Goal: Information Seeking & Learning: Learn about a topic

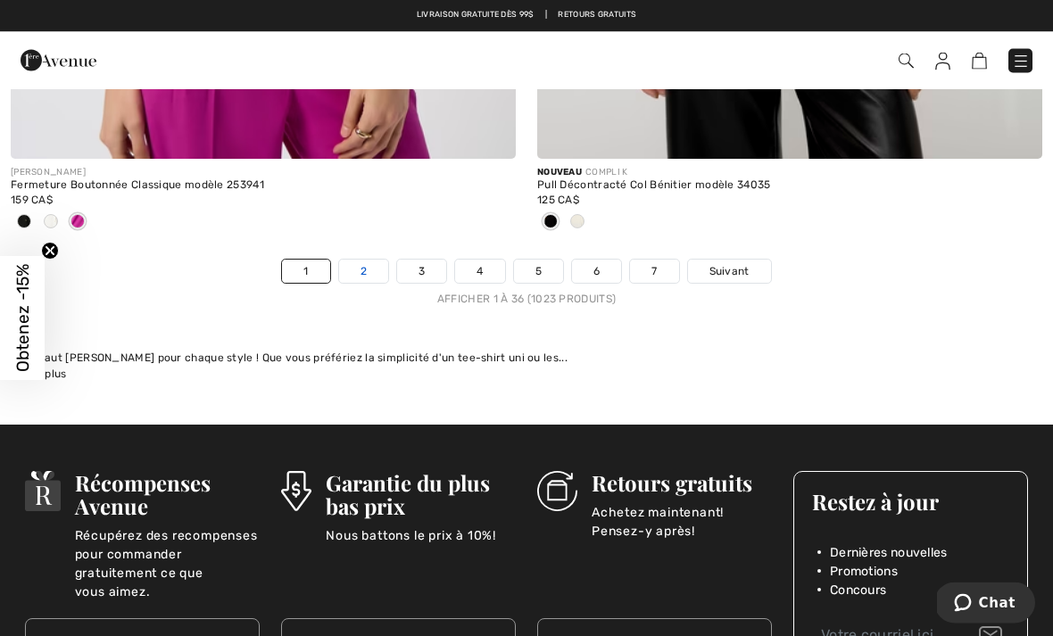
scroll to position [15610, 0]
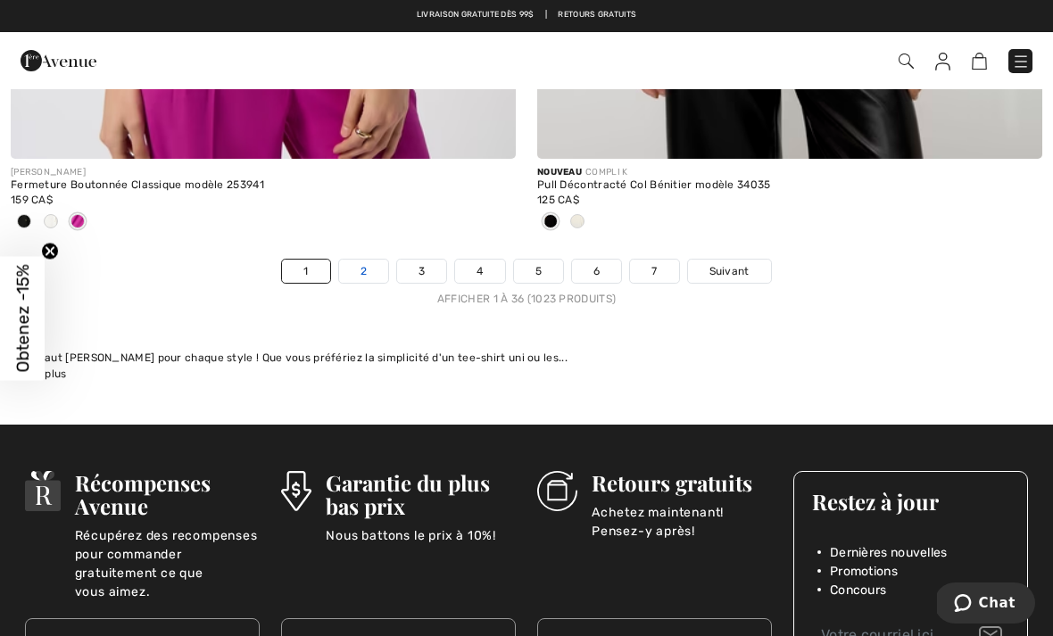
click at [348, 260] on link "2" at bounding box center [363, 271] width 49 height 23
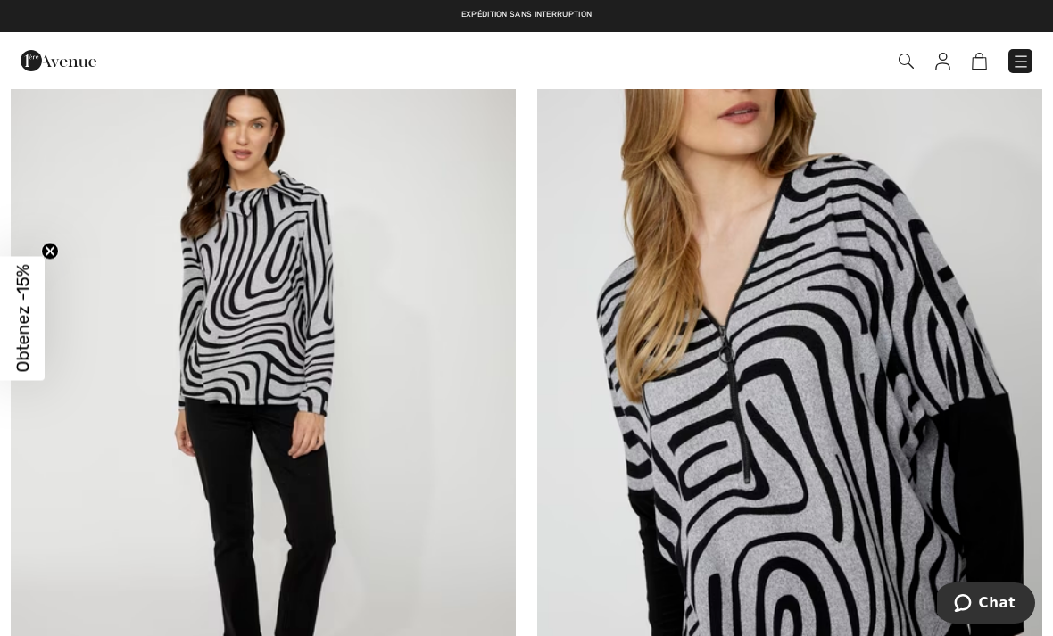
scroll to position [9575, 0]
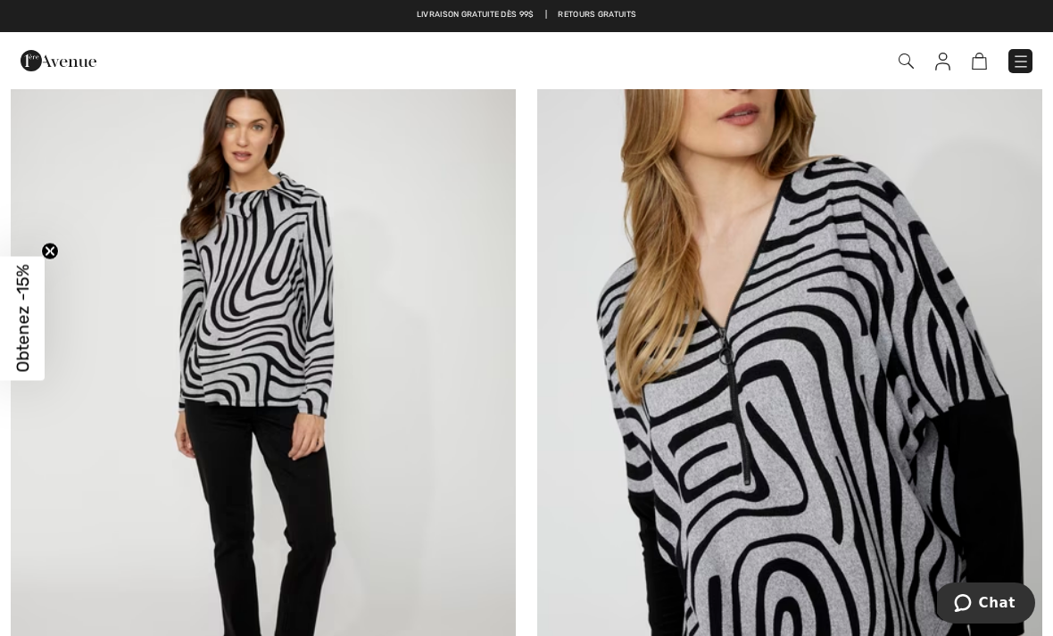
click at [877, 402] on img at bounding box center [789, 399] width 505 height 758
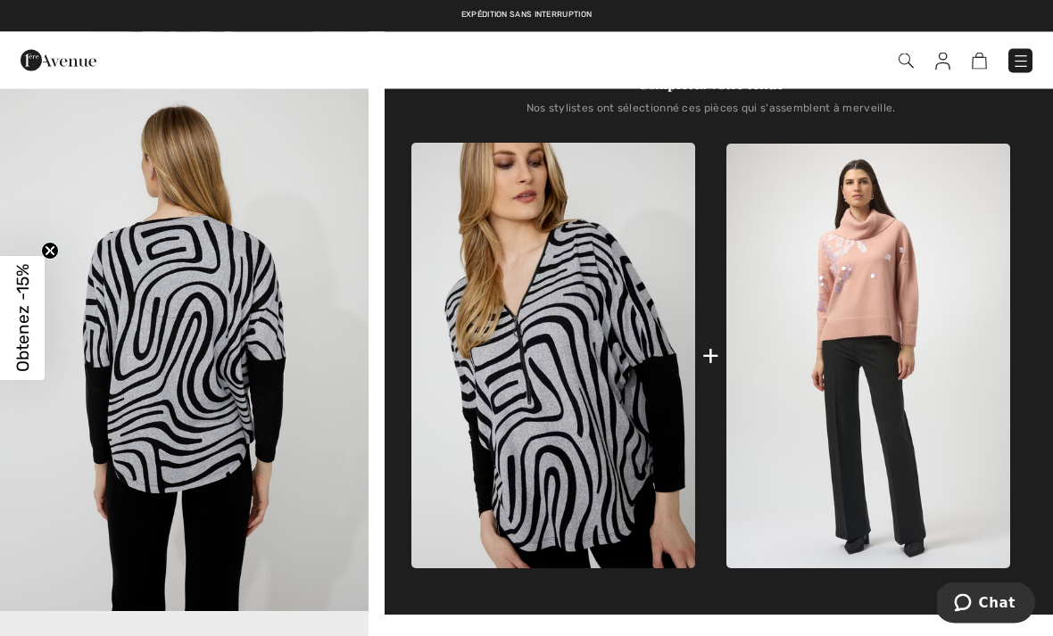
scroll to position [582, 0]
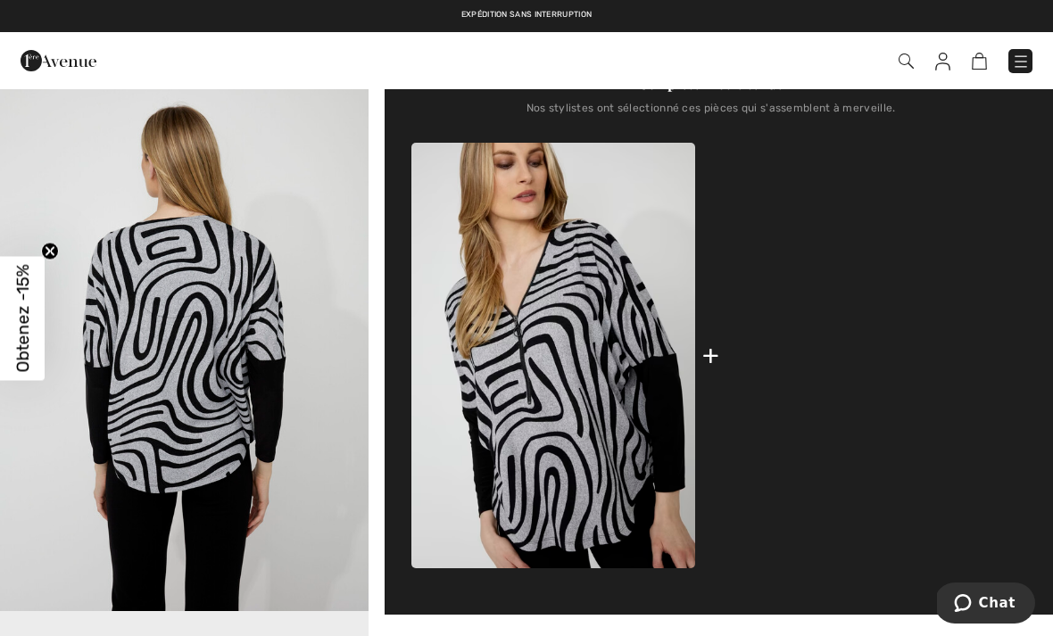
click at [949, 431] on img at bounding box center [869, 356] width 284 height 425
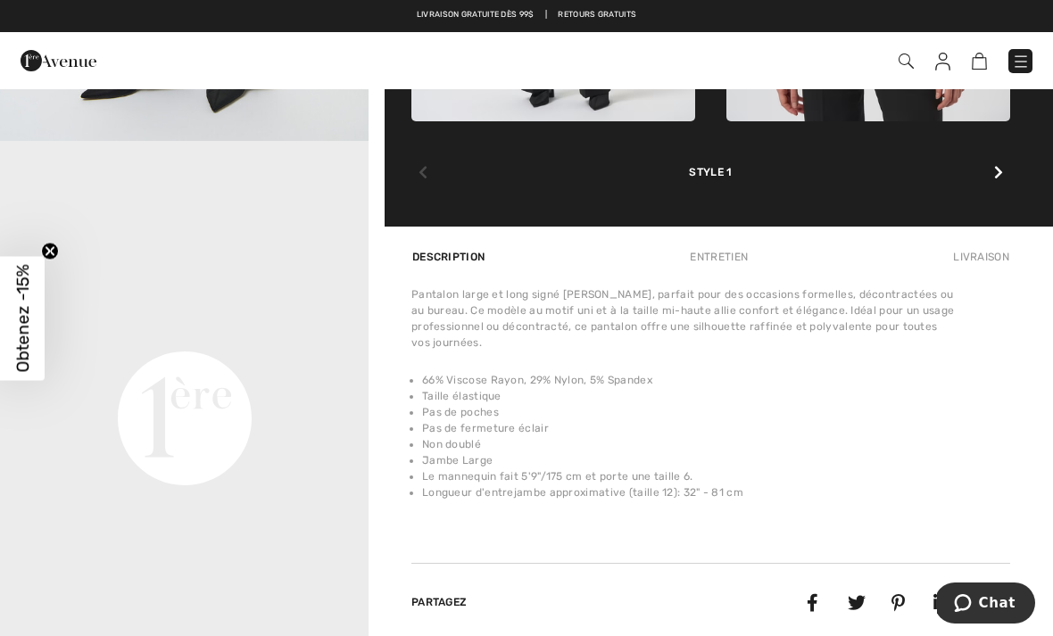
scroll to position [1055, 0]
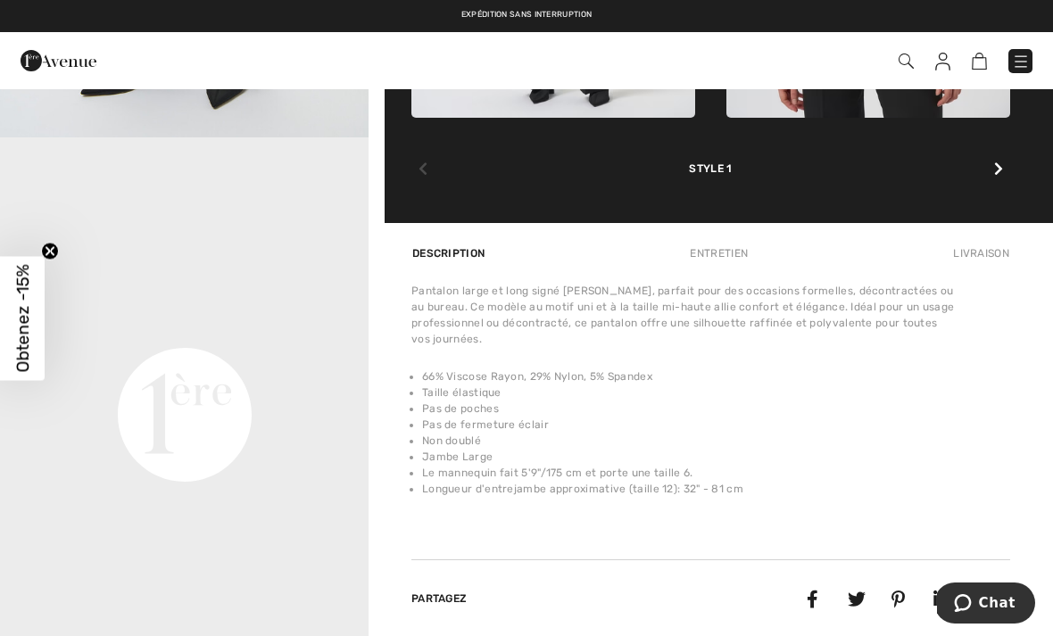
click at [902, 504] on div "Pantalon large et long signé Joseph Ribkoff, parfait pour des occasions formell…" at bounding box center [710, 401] width 599 height 236
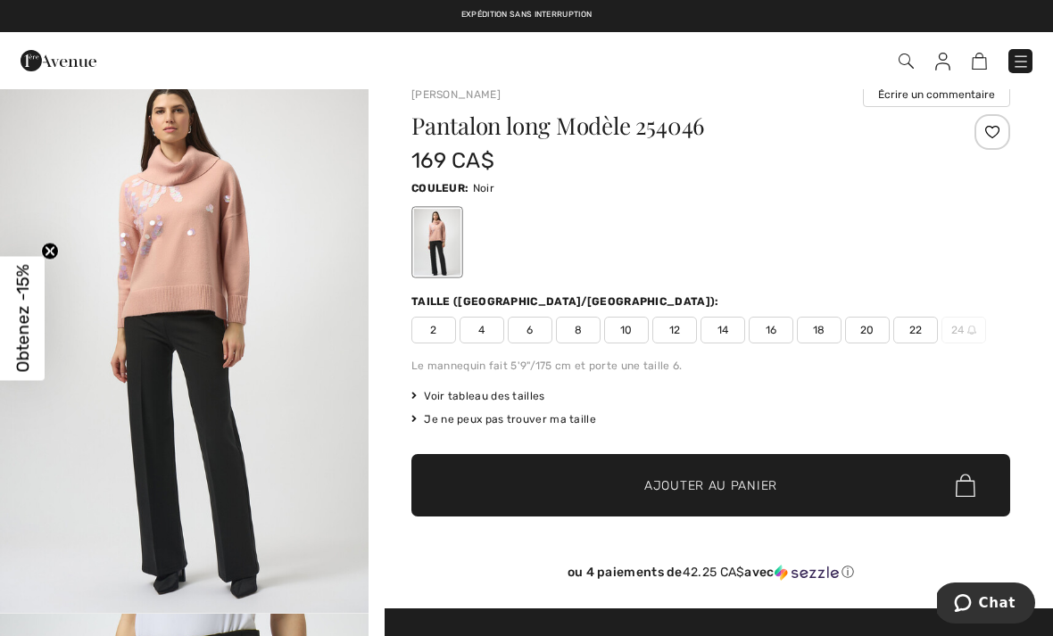
scroll to position [0, 0]
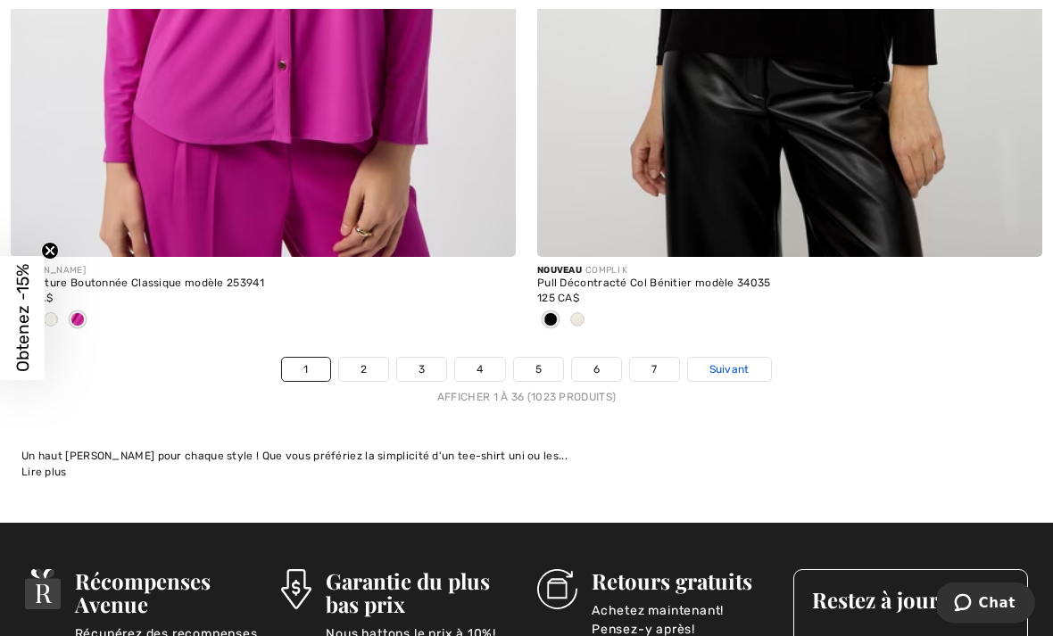
scroll to position [15512, 0]
click at [730, 364] on span "Suivant" at bounding box center [730, 370] width 40 height 16
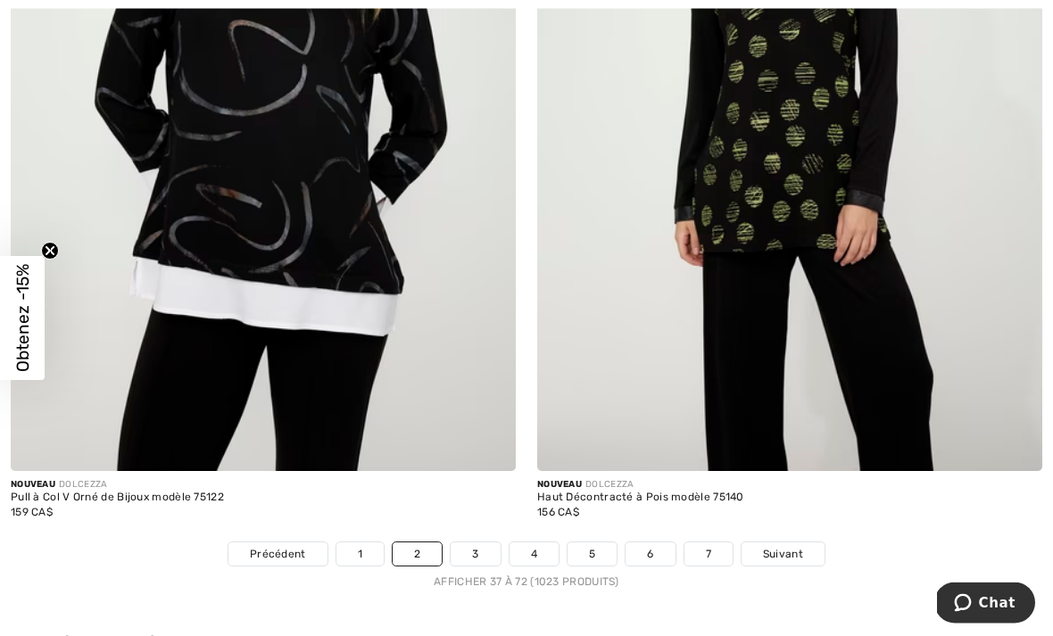
scroll to position [15062, 0]
click at [477, 543] on link "3" at bounding box center [475, 554] width 49 height 23
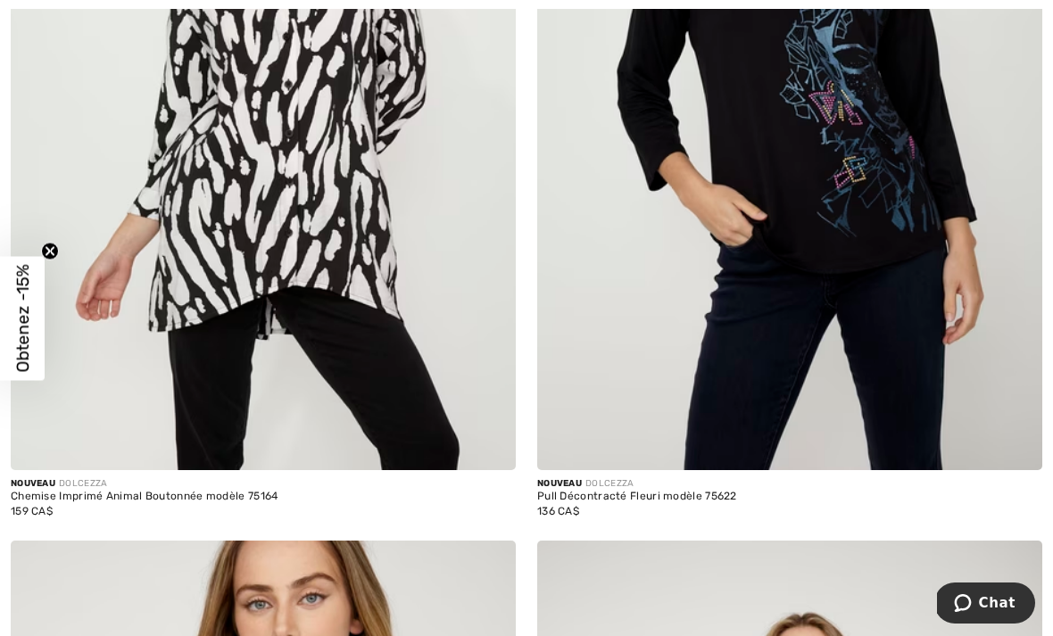
scroll to position [548, 0]
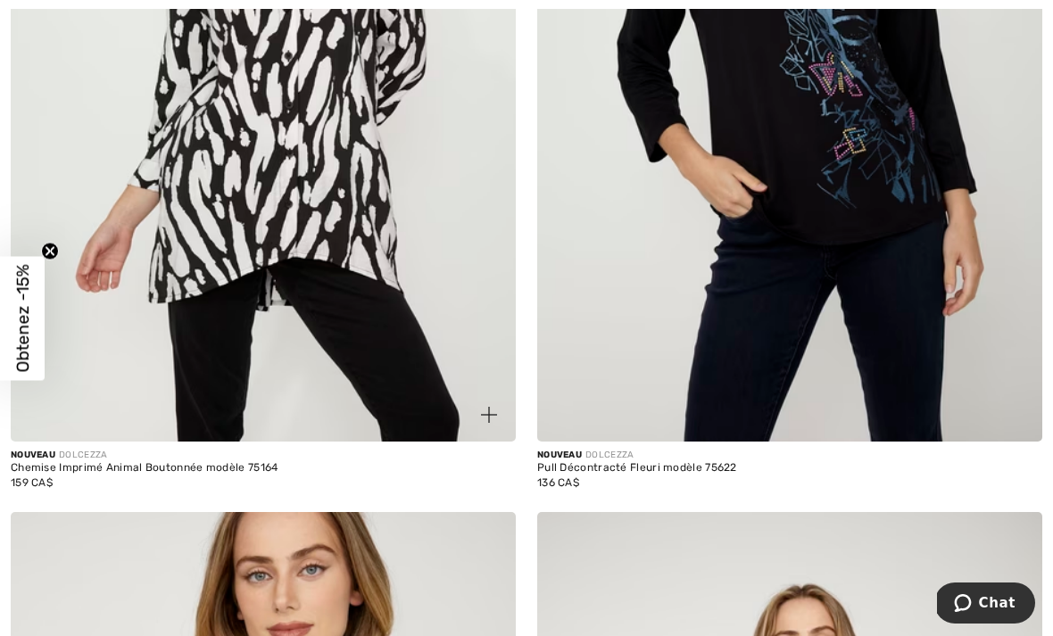
click at [408, 365] on img at bounding box center [263, 63] width 505 height 758
click at [393, 312] on img at bounding box center [263, 63] width 505 height 758
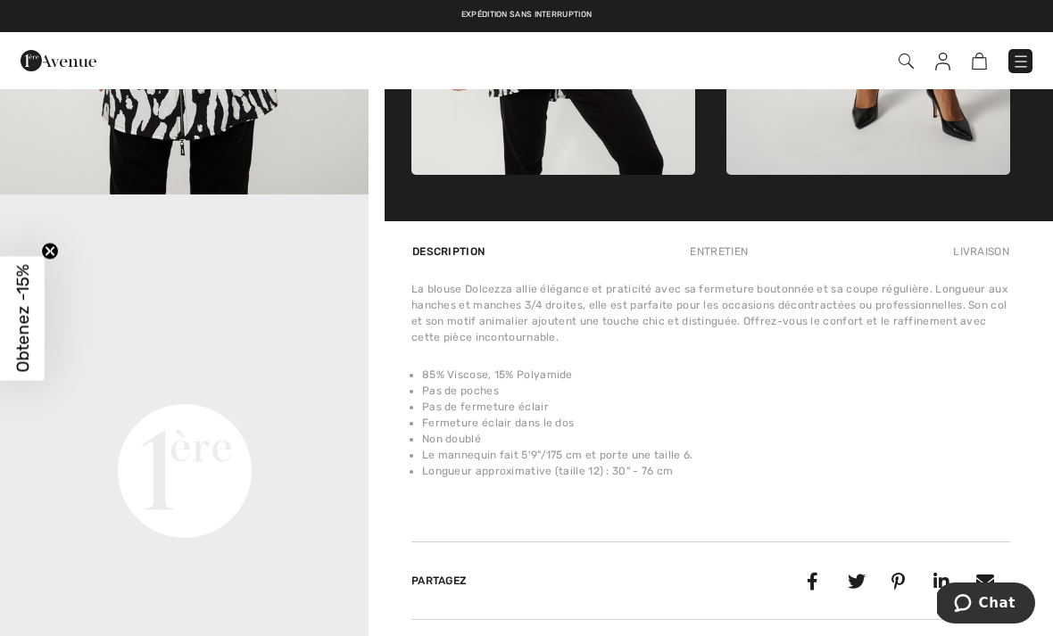
scroll to position [1000, 0]
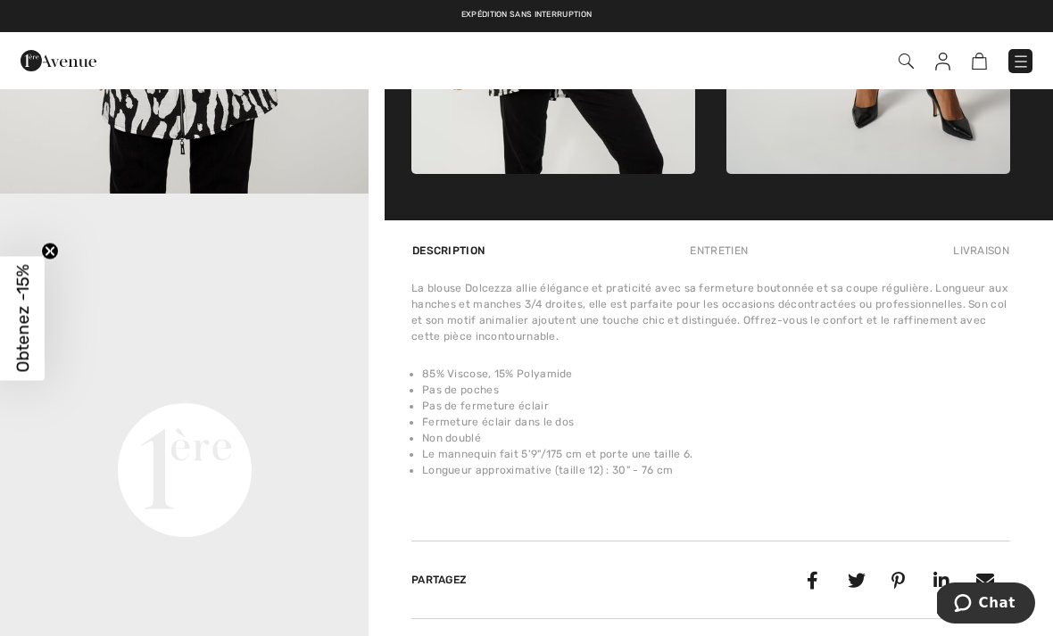
click at [719, 252] on div "Entretien" at bounding box center [719, 251] width 88 height 32
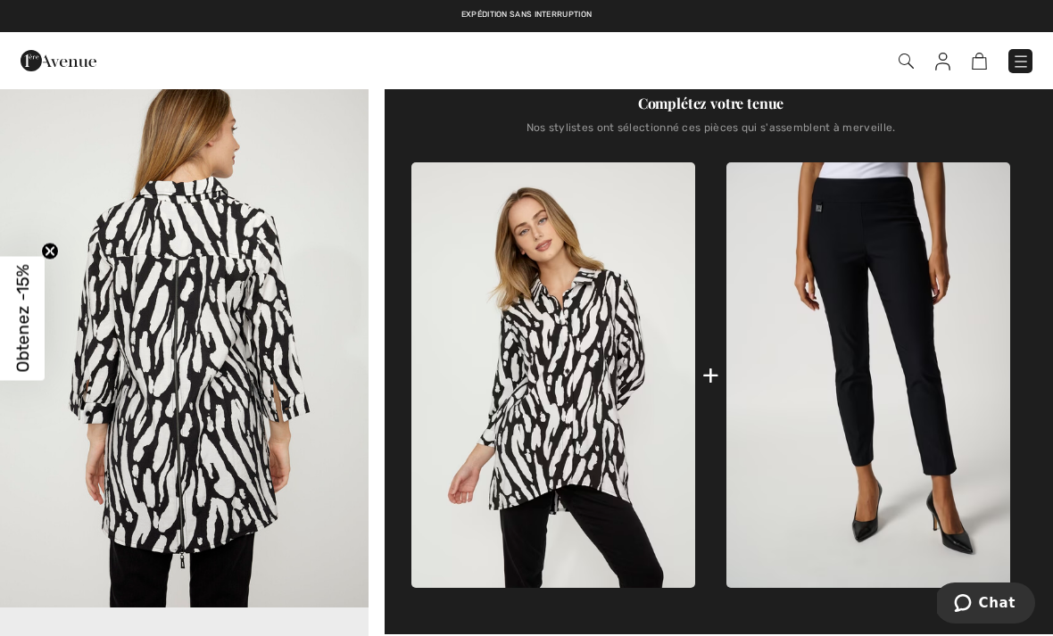
scroll to position [582, 0]
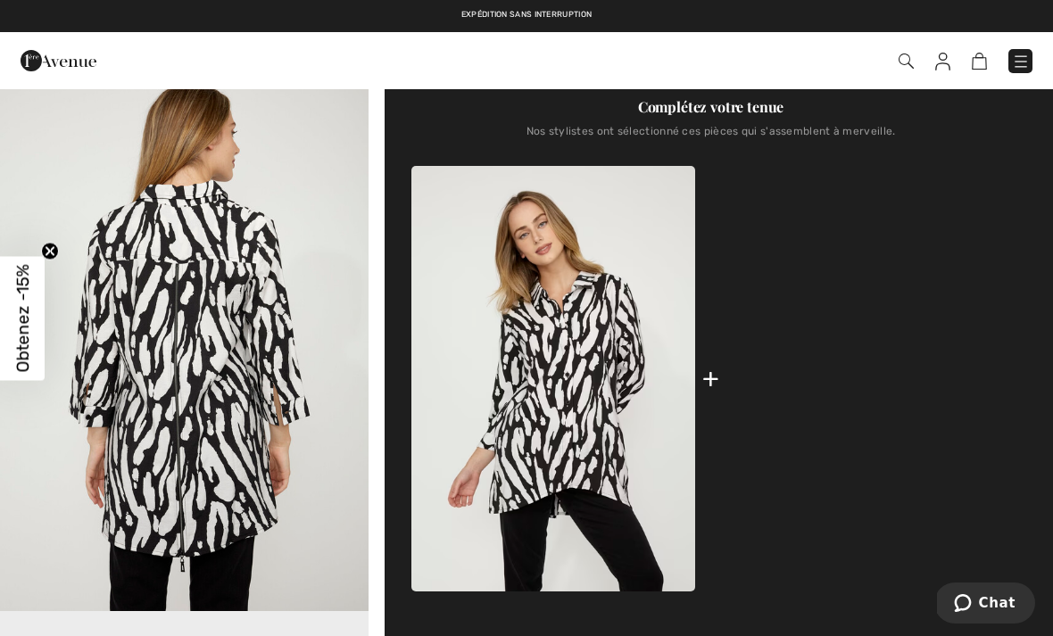
click at [911, 352] on img at bounding box center [869, 379] width 284 height 426
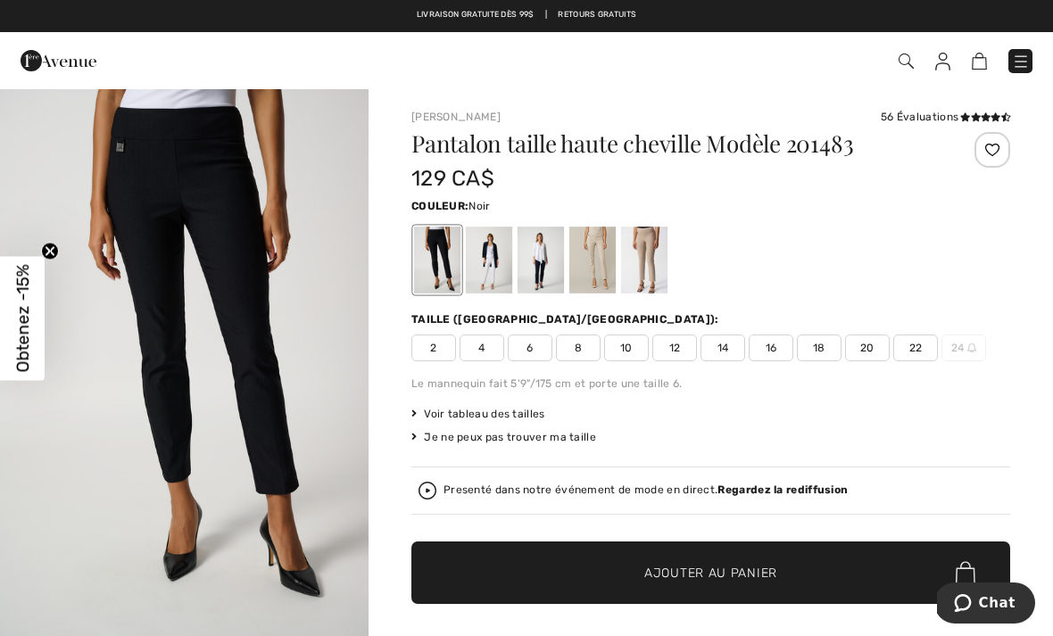
click at [438, 484] on div "Presenté dans notre événement de mode en direct. Regardez la rediffusion" at bounding box center [711, 491] width 585 height 18
